Goal: Task Accomplishment & Management: Manage account settings

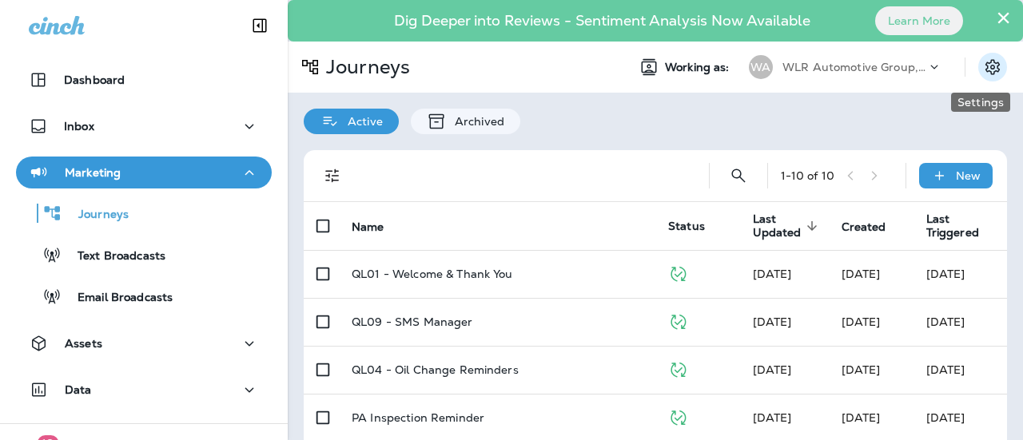
click at [985, 70] on icon "Settings" at bounding box center [992, 66] width 14 height 15
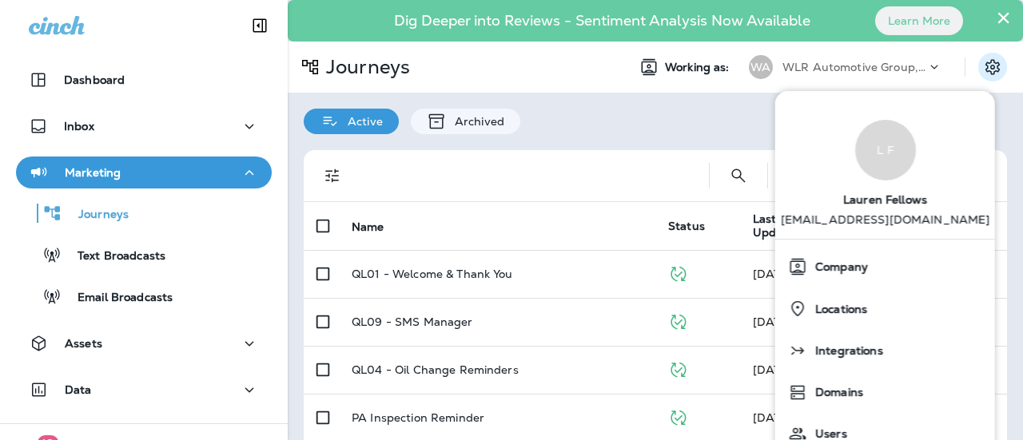
click at [741, 135] on div "1 - 10 of 10 New Name Status Last Updated sorted descending Created Last Trigge…" at bounding box center [655, 440] width 735 height 612
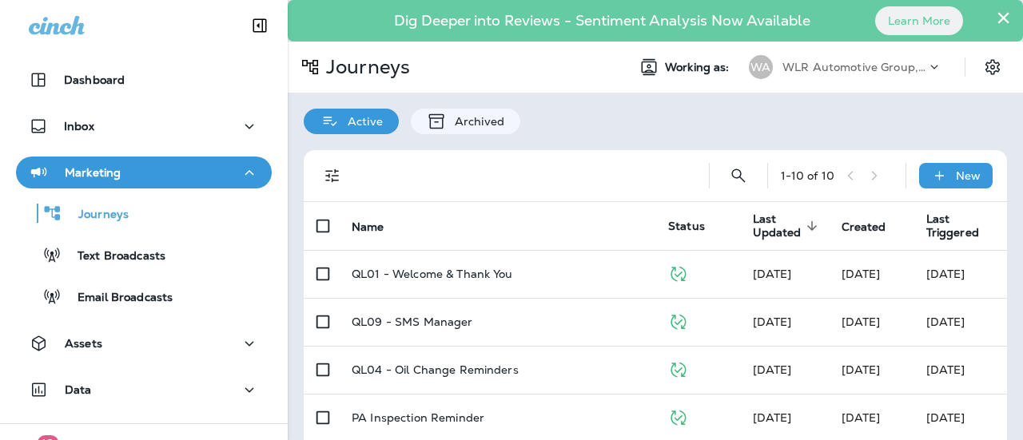
click at [931, 66] on use at bounding box center [934, 67] width 7 height 4
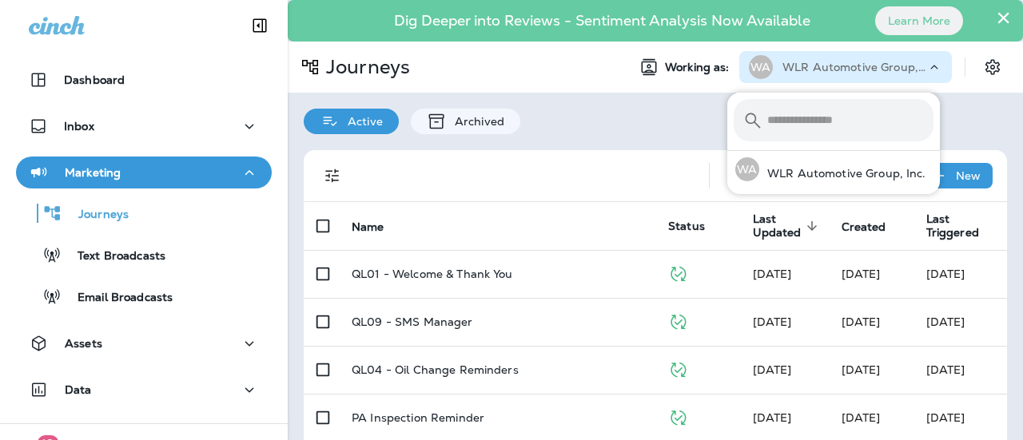
click at [931, 66] on use at bounding box center [934, 67] width 7 height 4
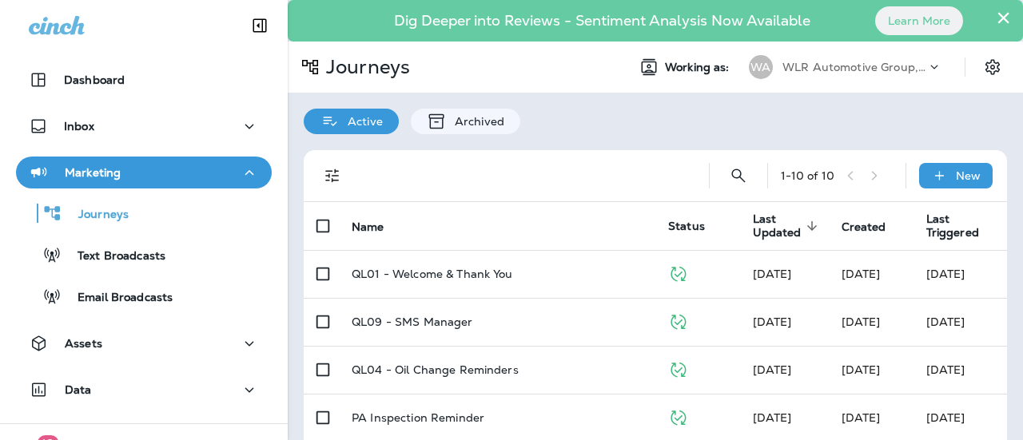
scroll to position [75, 0]
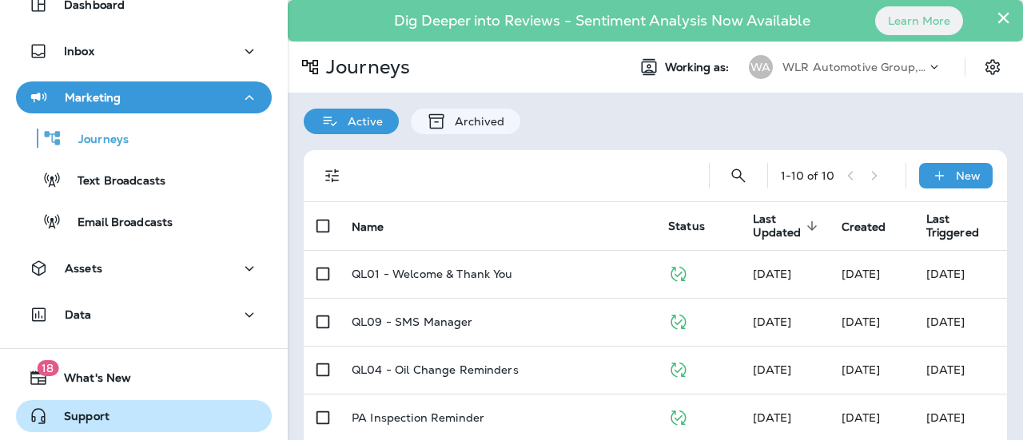
click at [105, 421] on span "Support" at bounding box center [79, 419] width 62 height 19
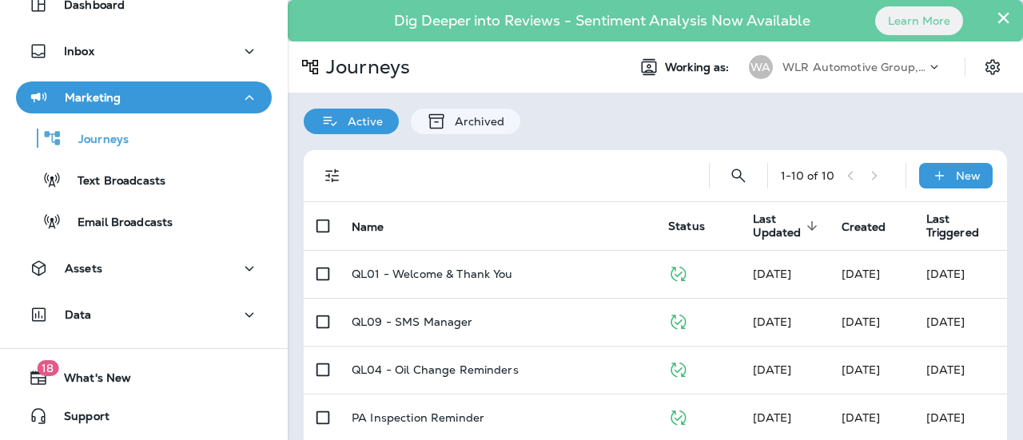
click at [996, 14] on button "×" at bounding box center [1003, 18] width 15 height 26
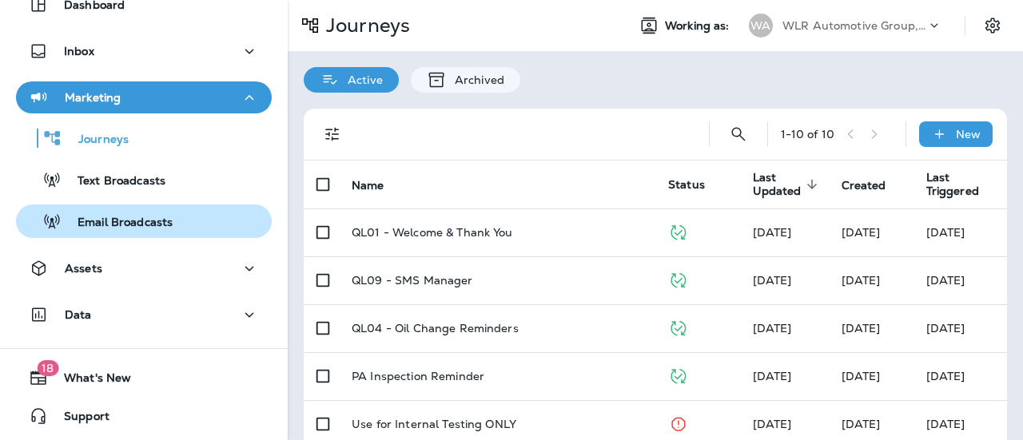
scroll to position [0, 0]
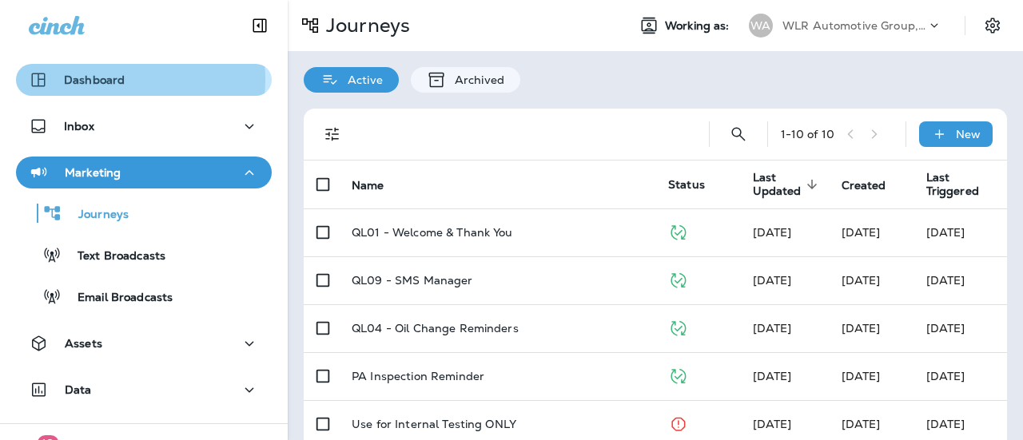
click at [113, 79] on p "Dashboard" at bounding box center [94, 80] width 61 height 13
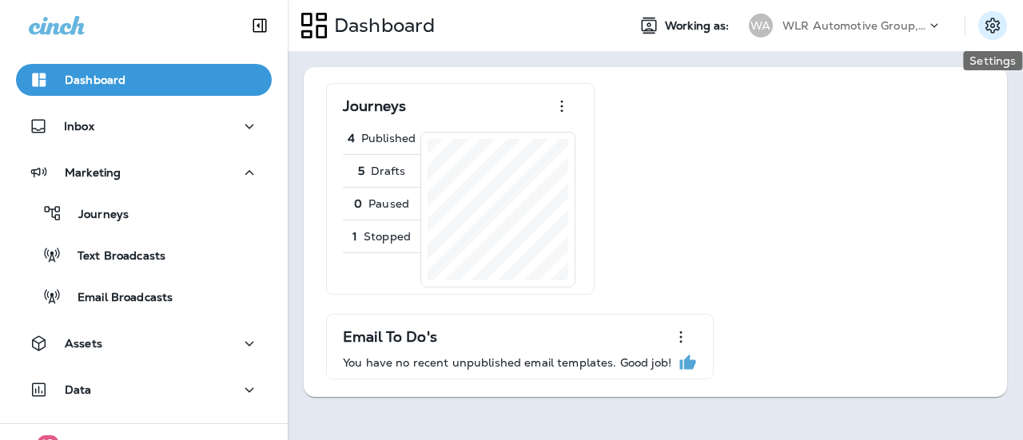
click at [1000, 26] on icon "Settings" at bounding box center [992, 25] width 19 height 19
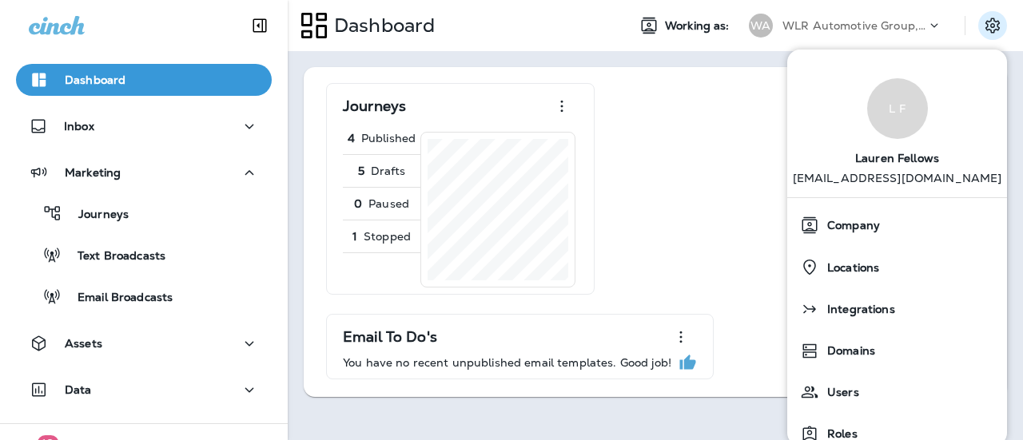
click at [901, 157] on span "[PERSON_NAME]" at bounding box center [897, 155] width 84 height 33
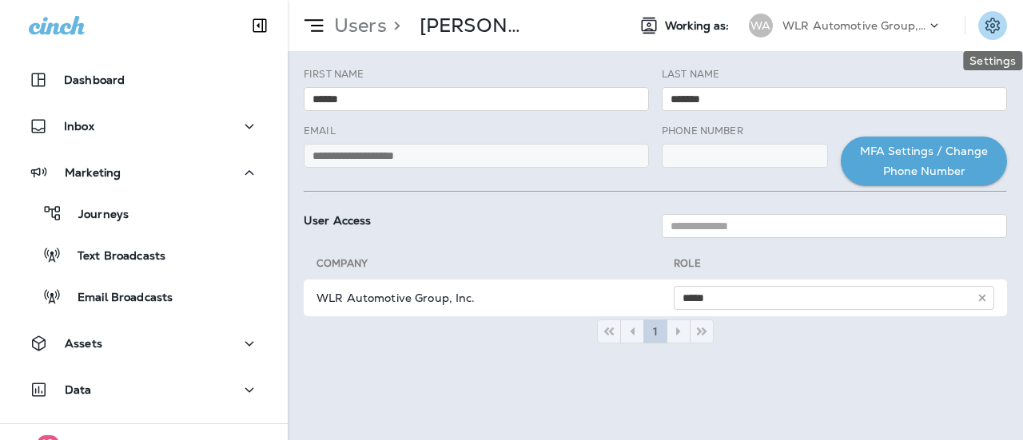
click at [1000, 20] on icon "Settings" at bounding box center [992, 25] width 19 height 19
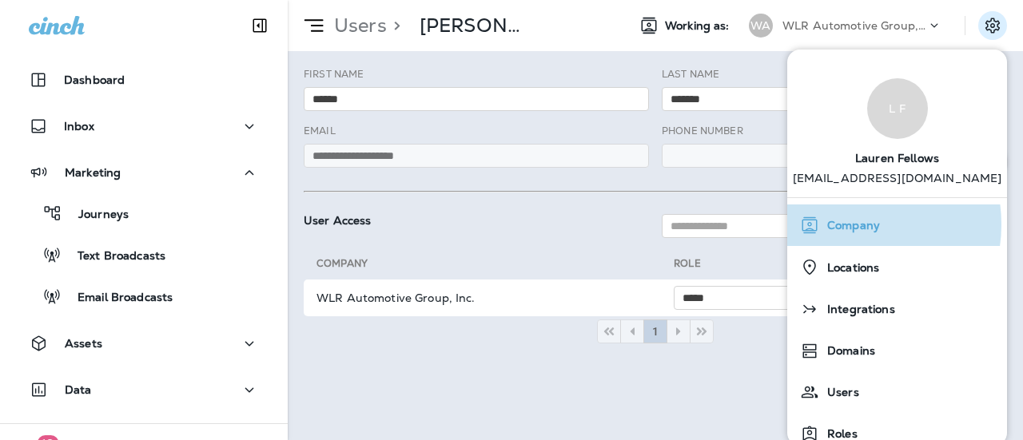
click at [844, 224] on span "Company" at bounding box center [849, 226] width 61 height 14
